Goal: Transaction & Acquisition: Purchase product/service

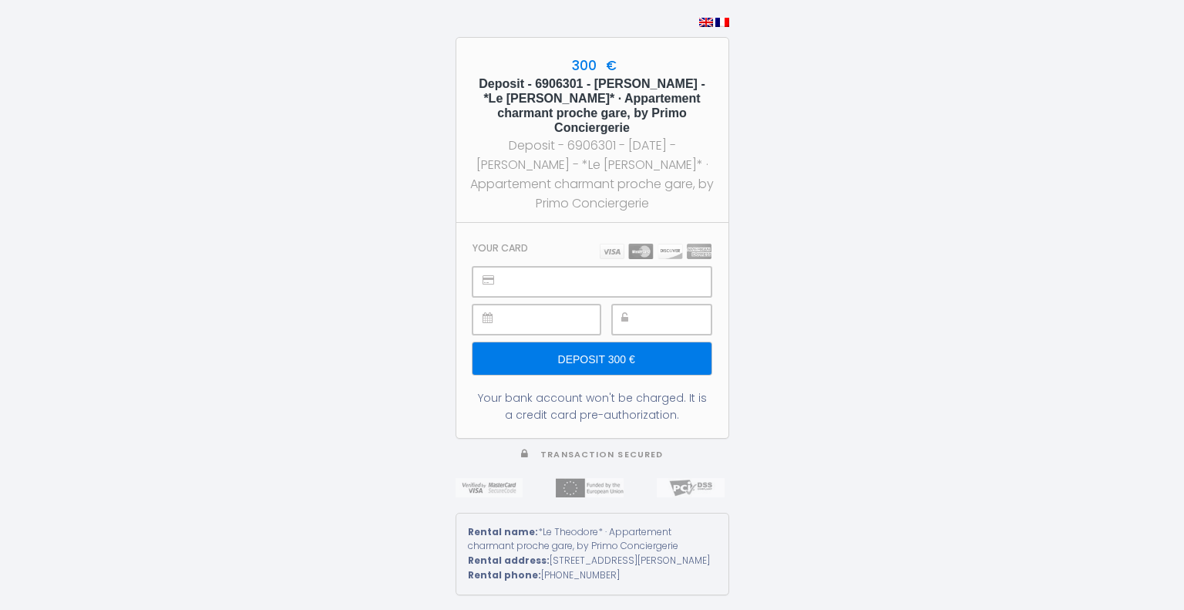
click at [605, 346] on input "Deposit 300 €" at bounding box center [591, 358] width 238 height 32
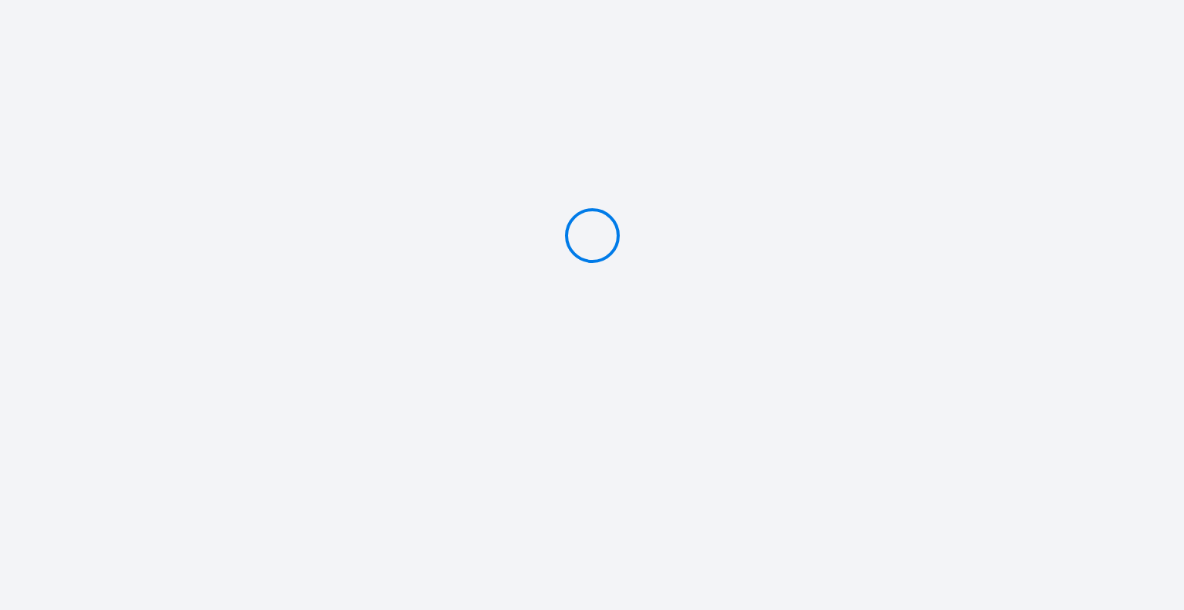
type input "Deposit 300 €"
